Goal: Information Seeking & Learning: Check status

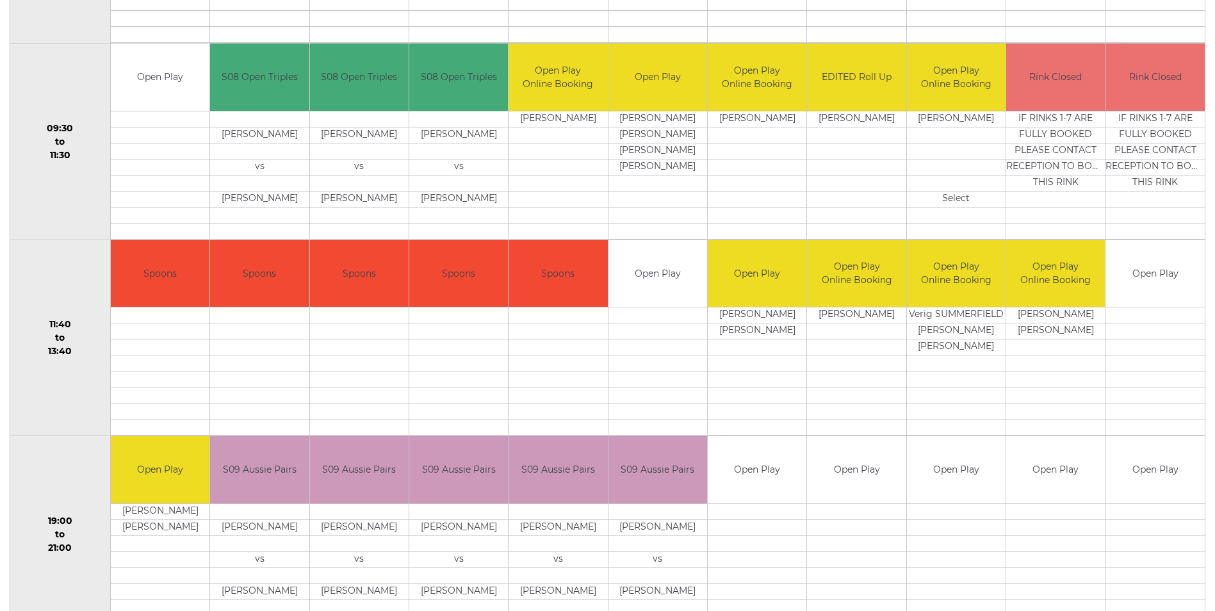
scroll to position [63, 0]
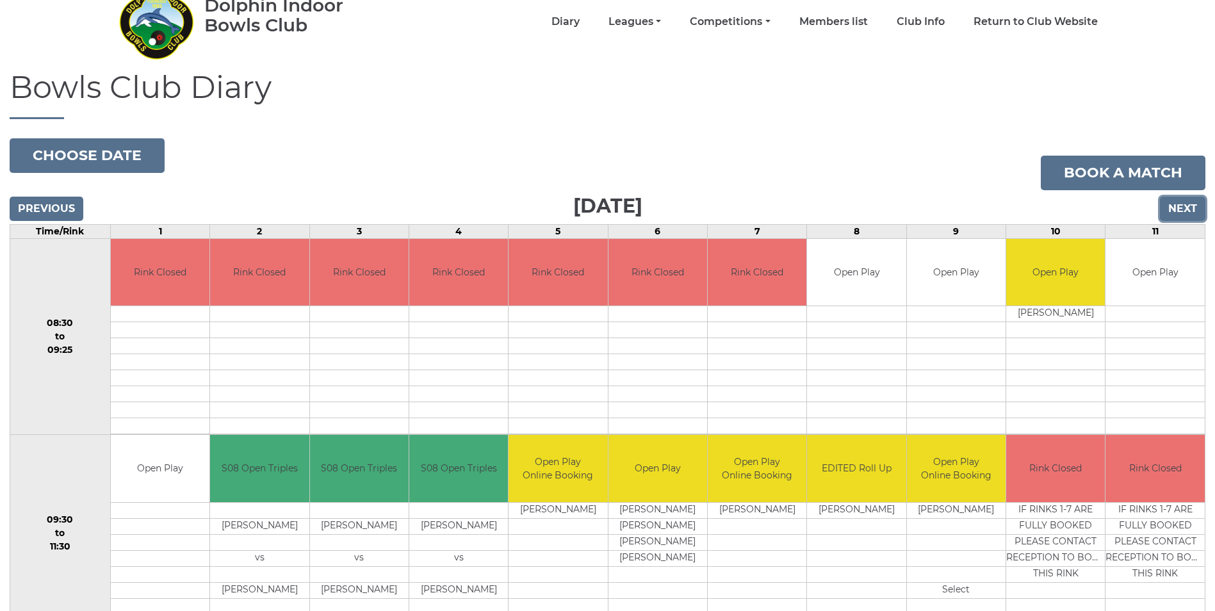
click at [1180, 210] on input "Next" at bounding box center [1182, 209] width 45 height 24
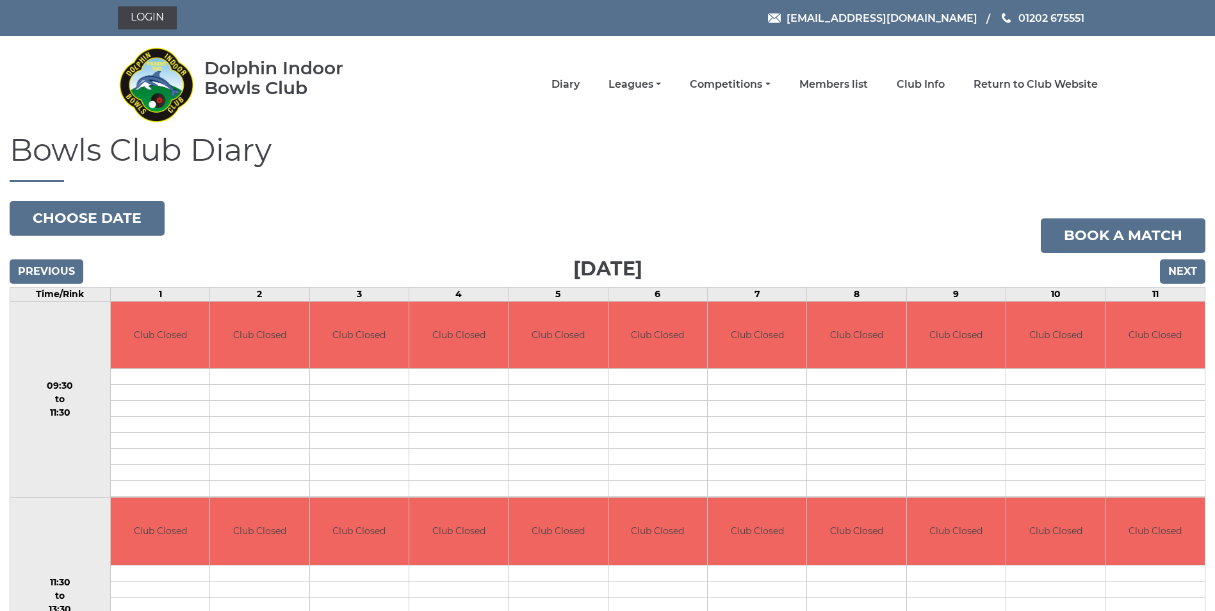
click at [1180, 210] on div "Bowls Club Diary 2025-09-13 Choose date Book a match Saturday 13th September 20…" at bounding box center [607, 413] width 1215 height 561
click at [1183, 270] on input "Next" at bounding box center [1182, 271] width 45 height 24
click at [1179, 273] on input "Next" at bounding box center [1182, 271] width 45 height 24
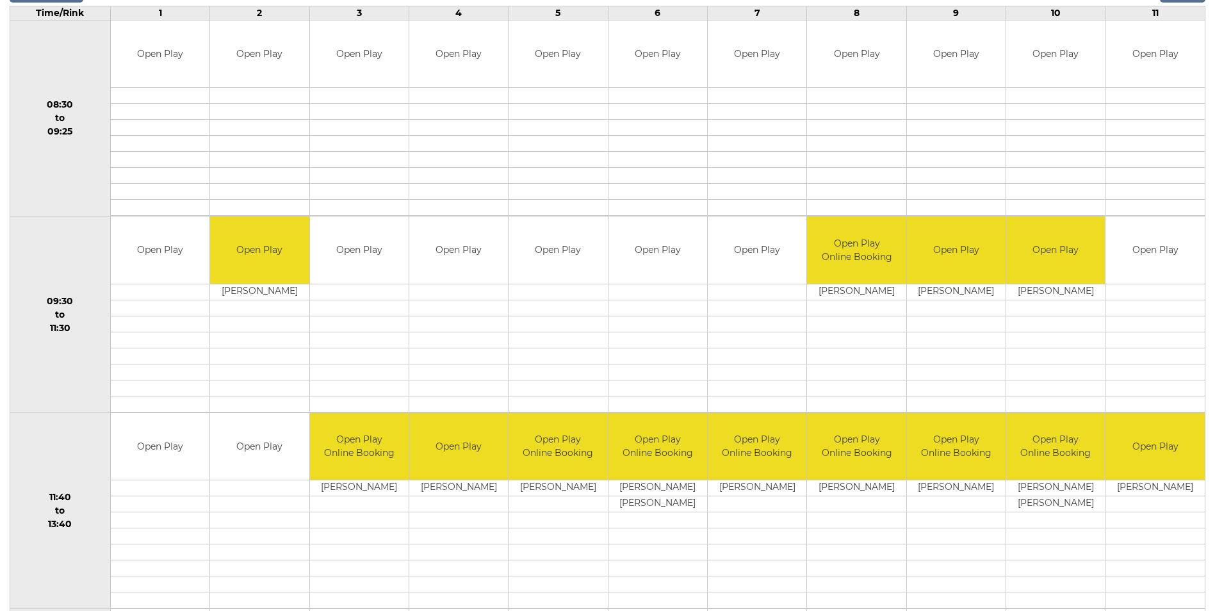
scroll to position [256, 0]
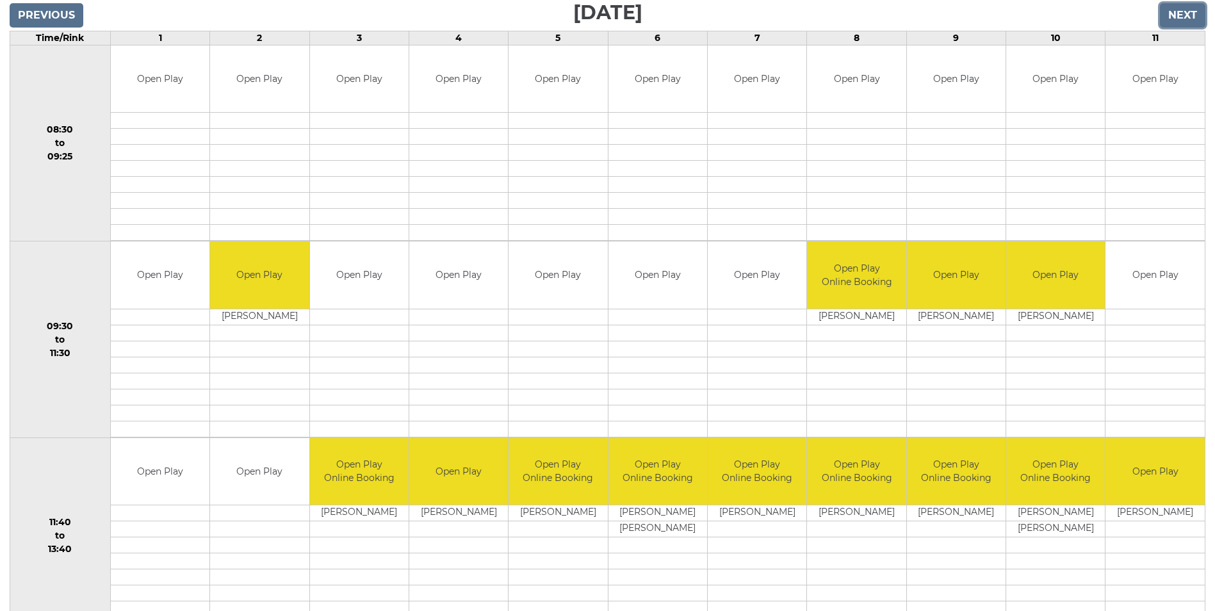
click at [1187, 13] on input "Next" at bounding box center [1182, 15] width 45 height 24
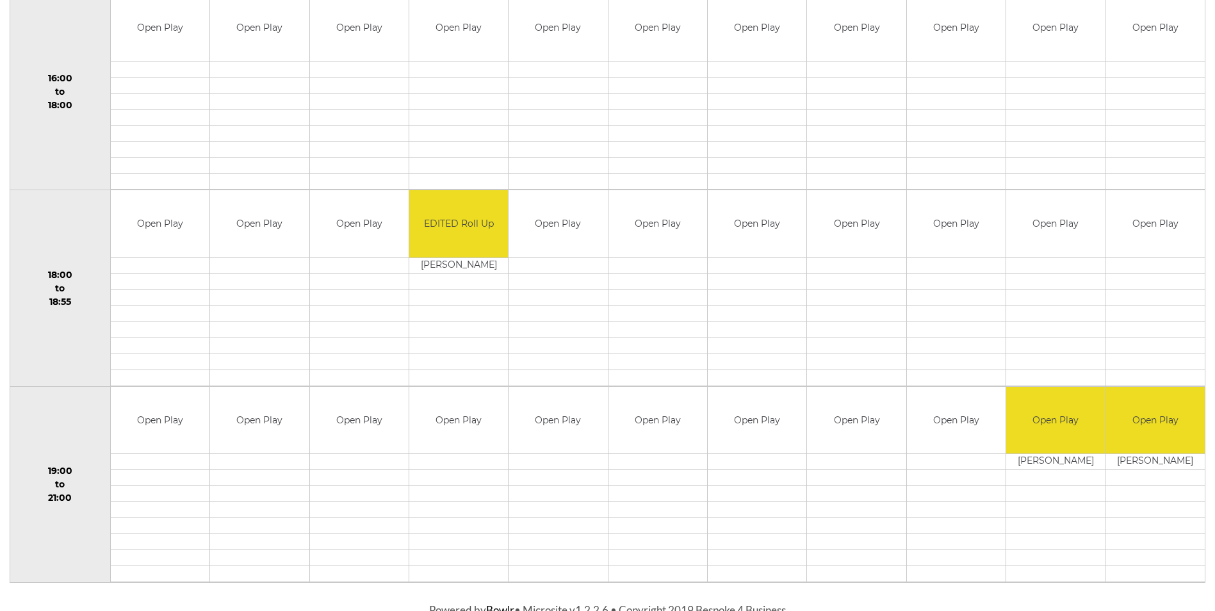
scroll to position [1100, 0]
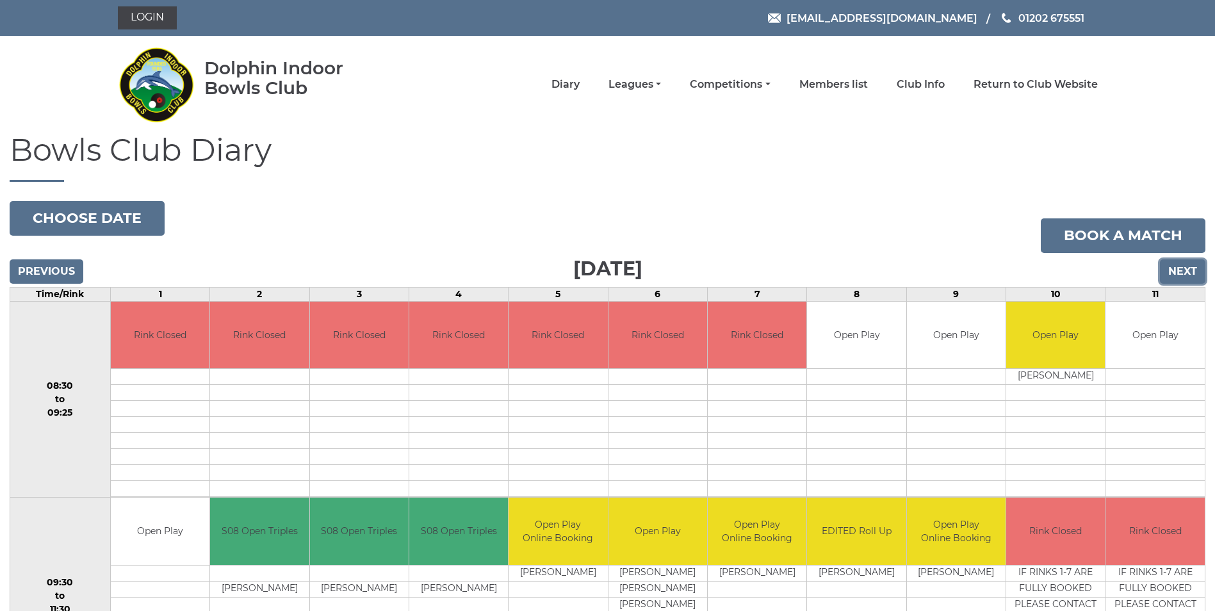
click at [1194, 268] on input "Next" at bounding box center [1182, 271] width 45 height 24
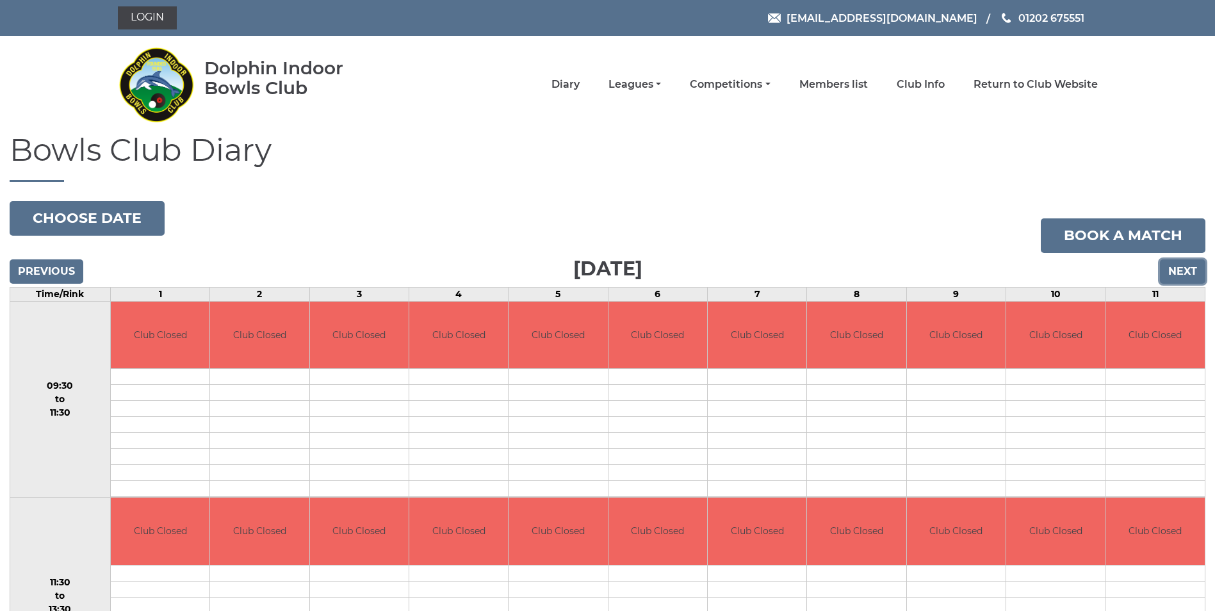
click at [1194, 268] on input "Next" at bounding box center [1182, 271] width 45 height 24
click at [1194, 269] on input "Next" at bounding box center [1182, 271] width 45 height 24
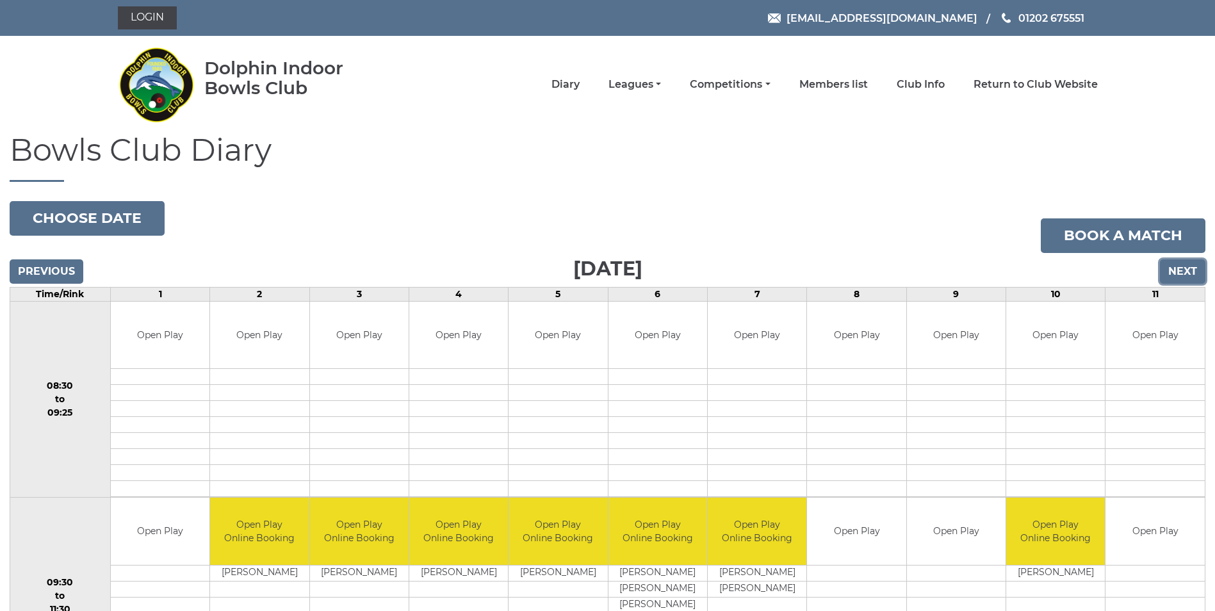
click at [1194, 269] on input "Next" at bounding box center [1182, 271] width 45 height 24
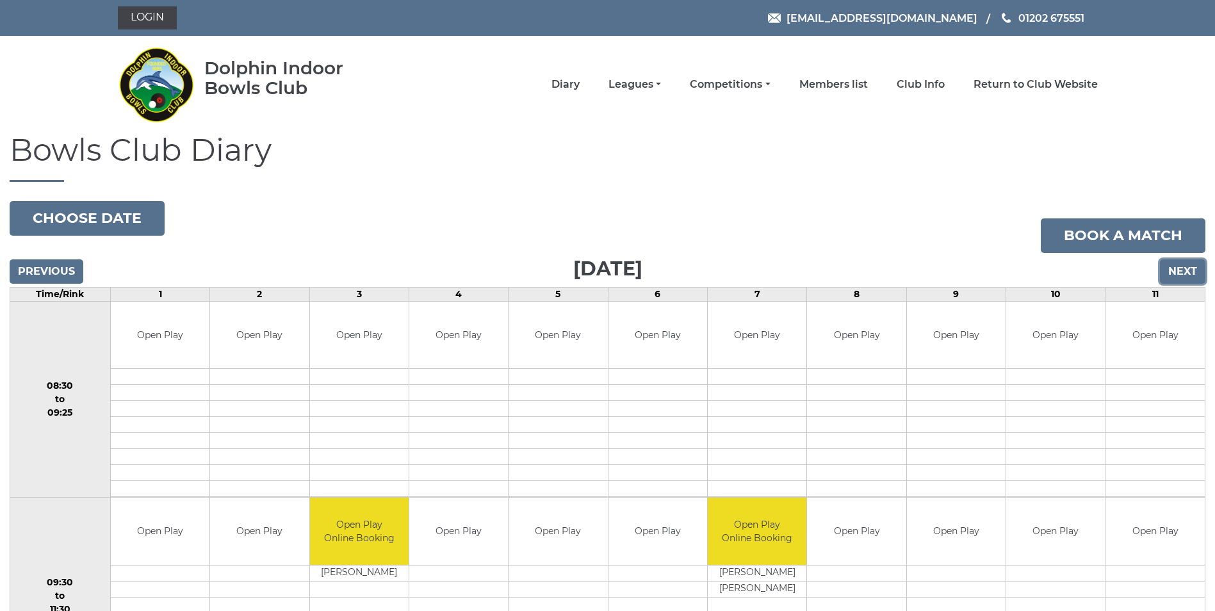
click at [1186, 271] on input "Next" at bounding box center [1182, 271] width 45 height 24
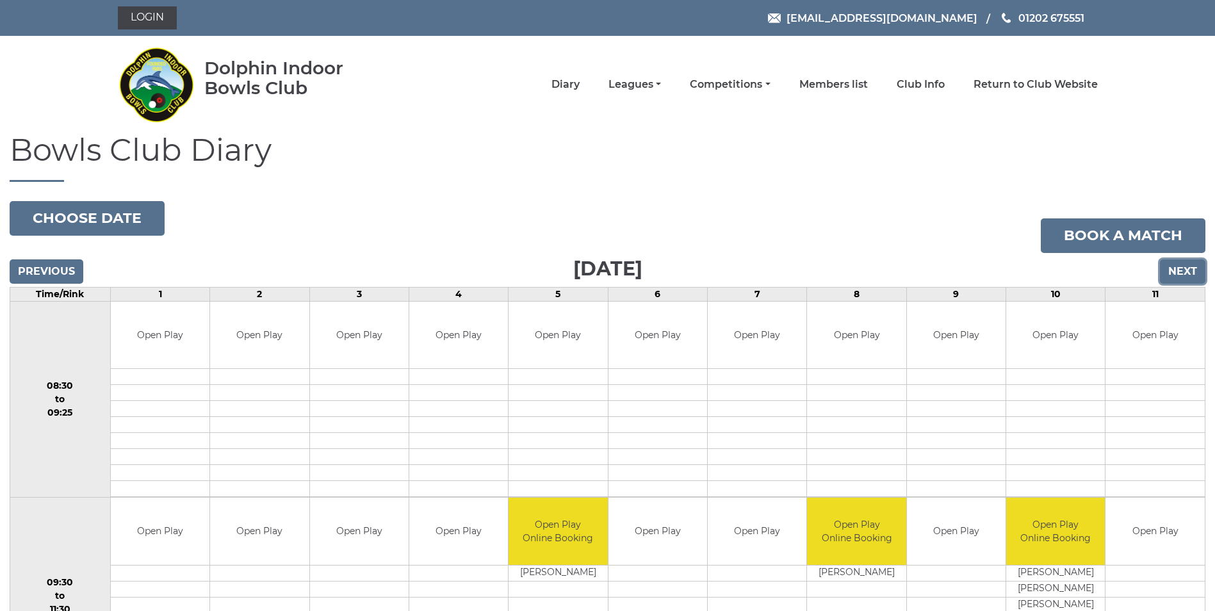
click at [1185, 275] on input "Next" at bounding box center [1182, 271] width 45 height 24
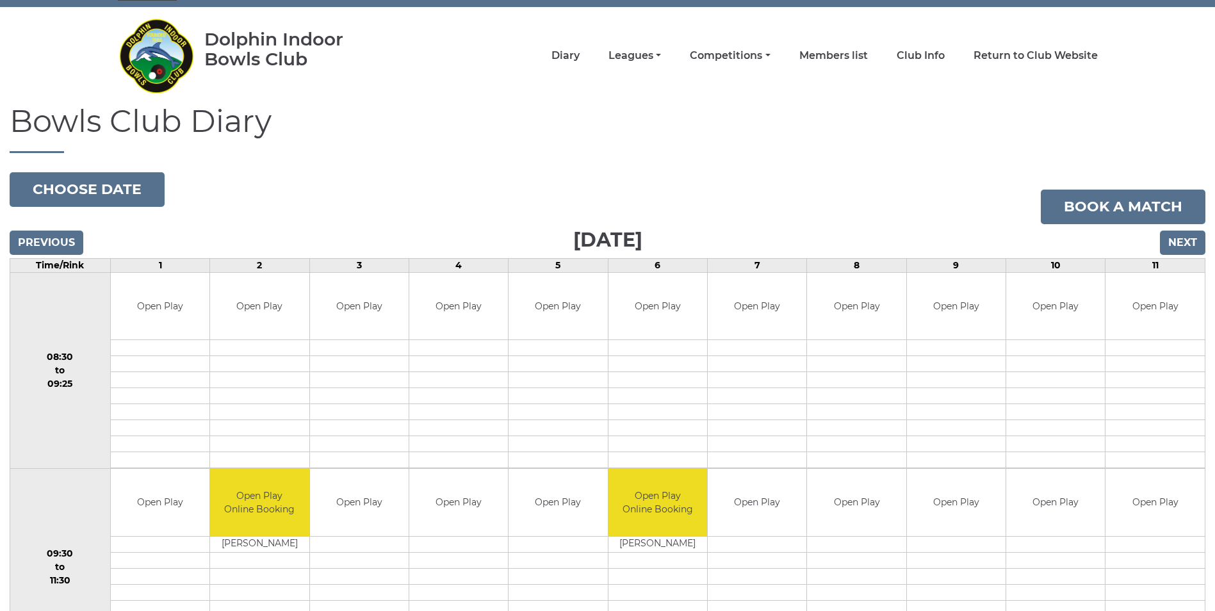
scroll to position [12, 0]
